Goal: Find specific page/section: Find specific page/section

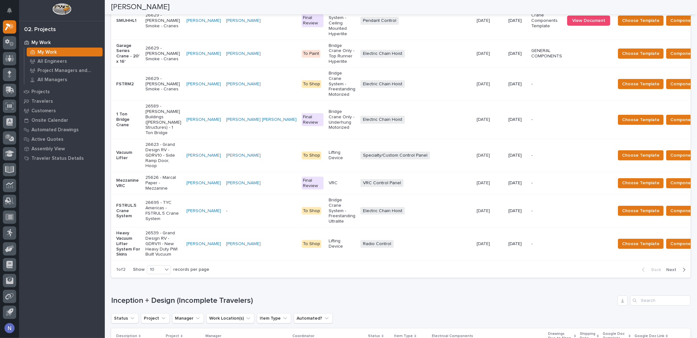
scroll to position [148, 0]
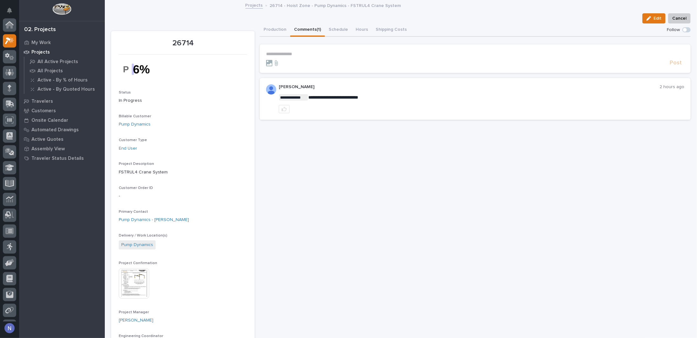
scroll to position [16, 0]
click at [39, 50] on p "Projects" at bounding box center [40, 53] width 18 height 6
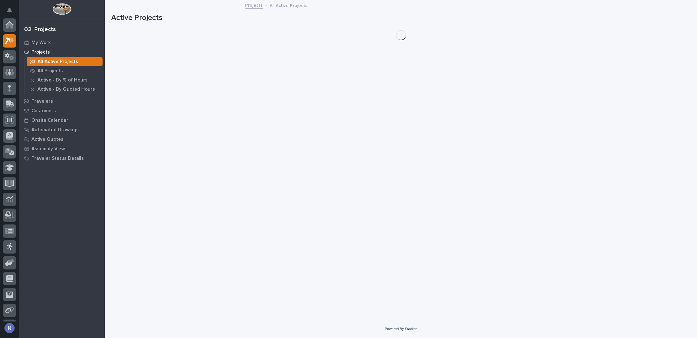
scroll to position [16, 0]
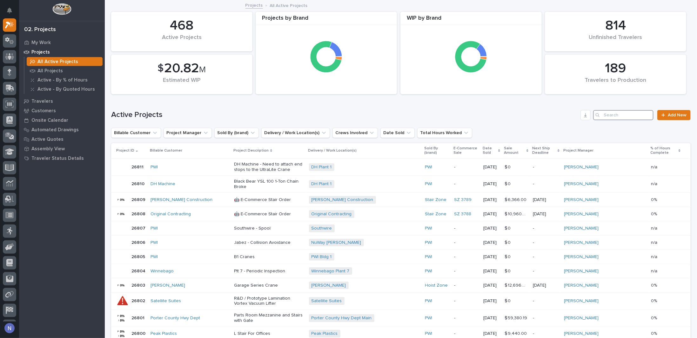
click at [608, 114] on input "Search" at bounding box center [623, 115] width 60 height 10
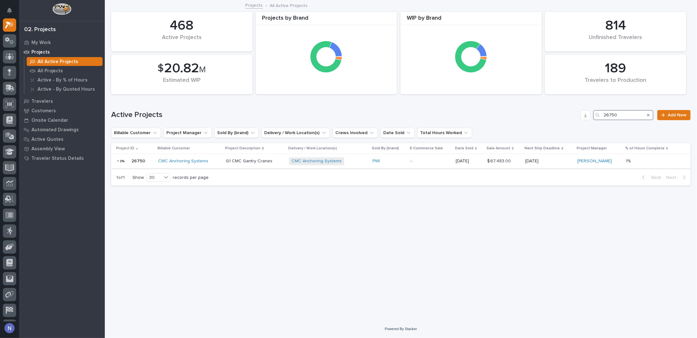
type input "26750"
click at [408, 163] on td "PWI" at bounding box center [389, 161] width 38 height 14
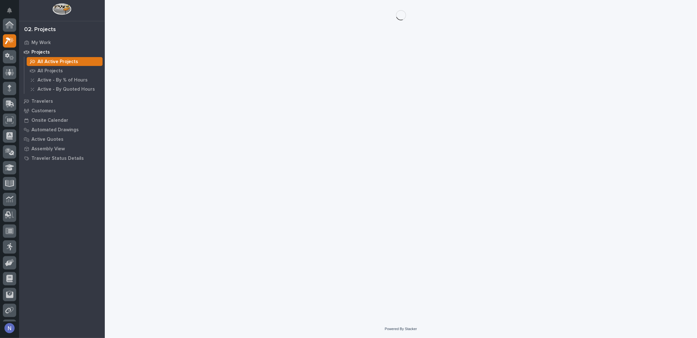
scroll to position [16, 0]
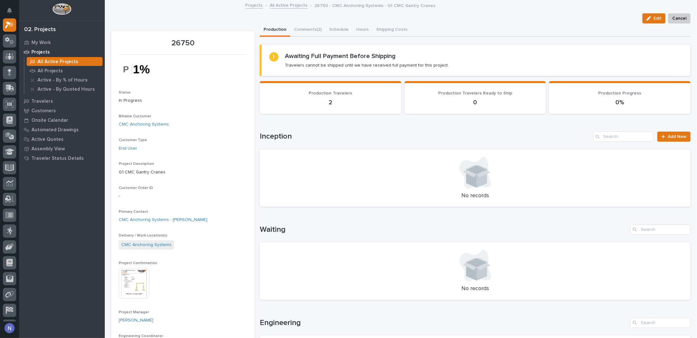
click at [136, 278] on img at bounding box center [134, 284] width 30 height 30
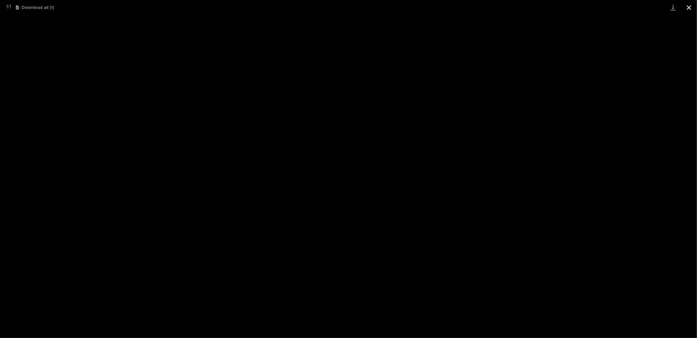
click at [688, 5] on button "Close gallery" at bounding box center [689, 7] width 16 height 15
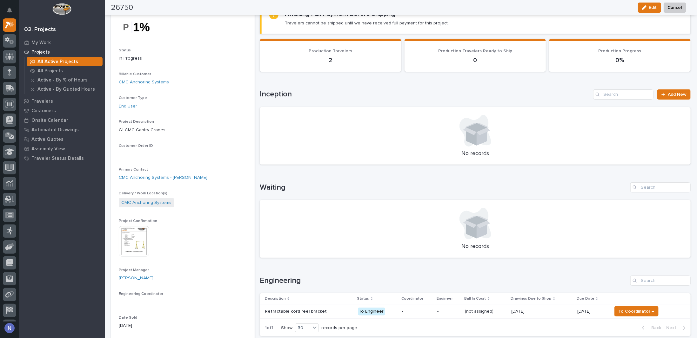
scroll to position [0, 0]
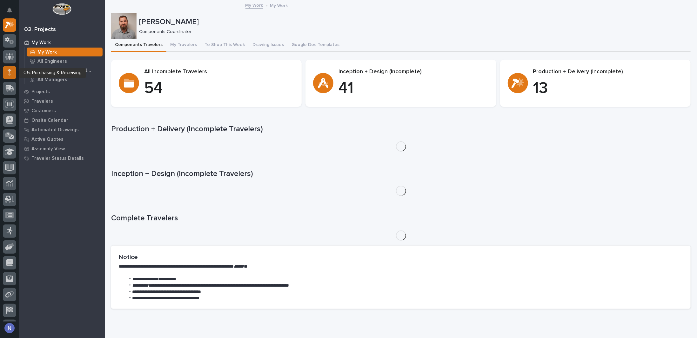
click at [12, 72] on div at bounding box center [9, 72] width 13 height 13
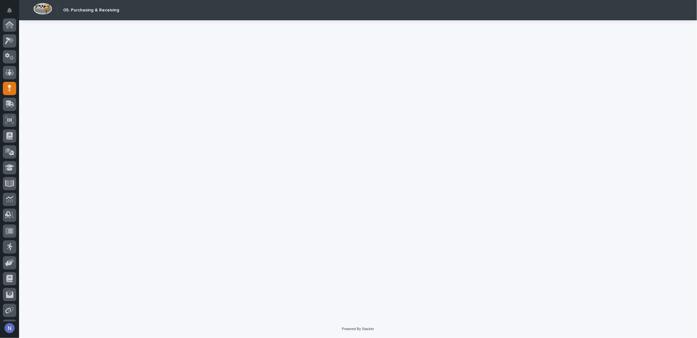
scroll to position [46, 0]
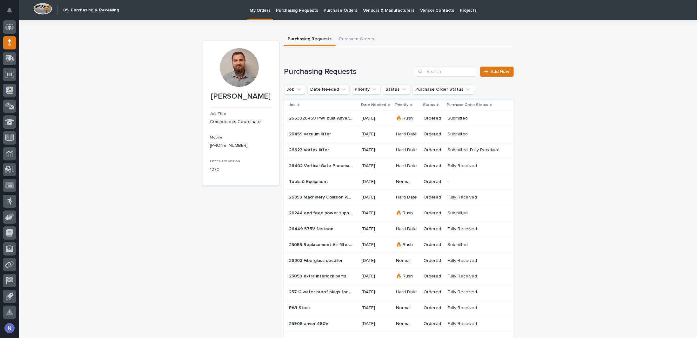
click at [293, 13] on p "Purchasing Requests" at bounding box center [297, 6] width 42 height 13
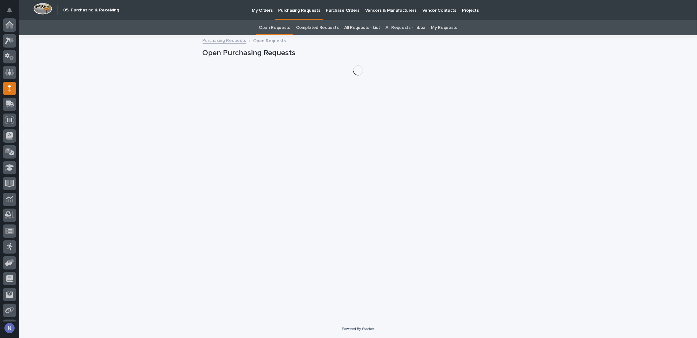
scroll to position [46, 0]
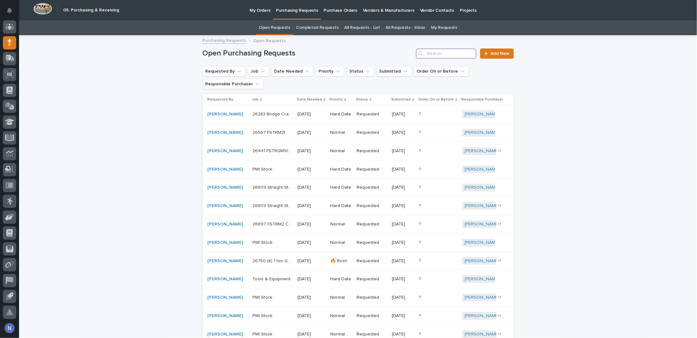
click at [446, 50] on input "Search" at bounding box center [446, 54] width 60 height 10
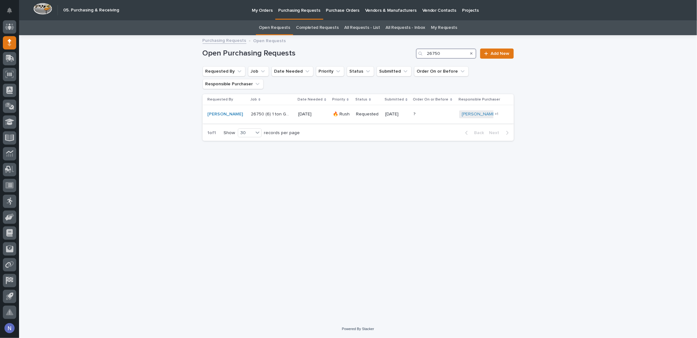
type input "26750"
click at [290, 109] on td "26750 (6) 1 ton Gantry Cranes 26750 (6) 1 ton Gantry Cranes" at bounding box center [272, 114] width 48 height 18
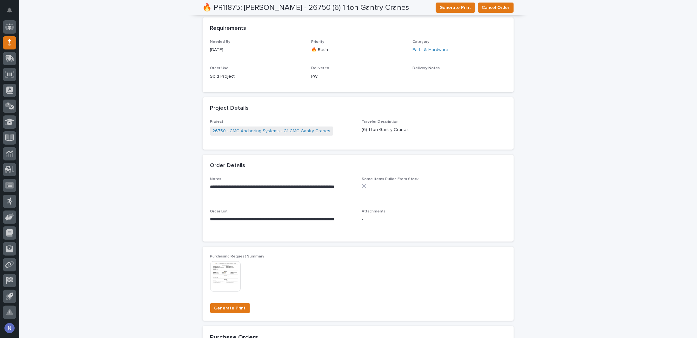
scroll to position [360, 0]
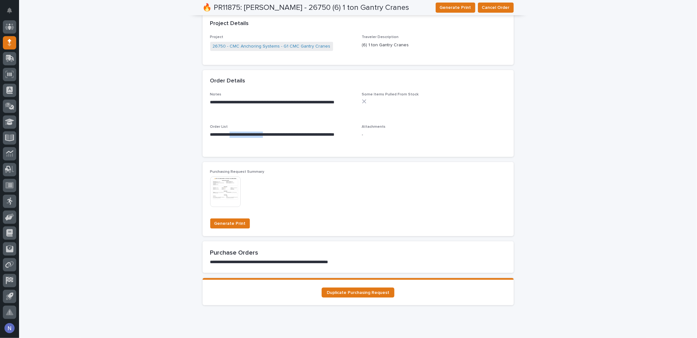
drag, startPoint x: 233, startPoint y: 135, endPoint x: 275, endPoint y: 135, distance: 42.2
click at [275, 135] on p "**********" at bounding box center [282, 138] width 144 height 13
copy p "**********"
